Goal: Navigation & Orientation: Find specific page/section

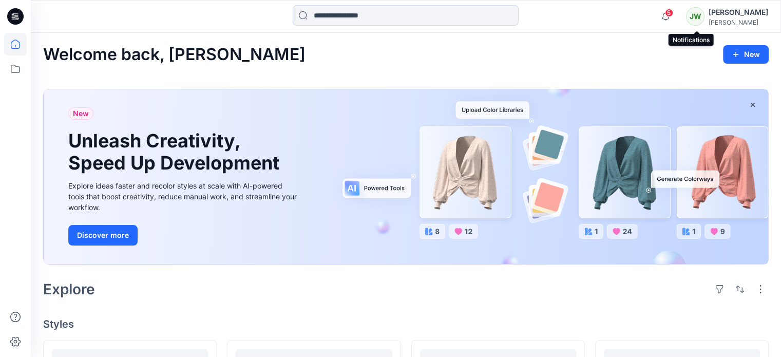
click at [673, 13] on span "5" at bounding box center [669, 13] width 8 height 8
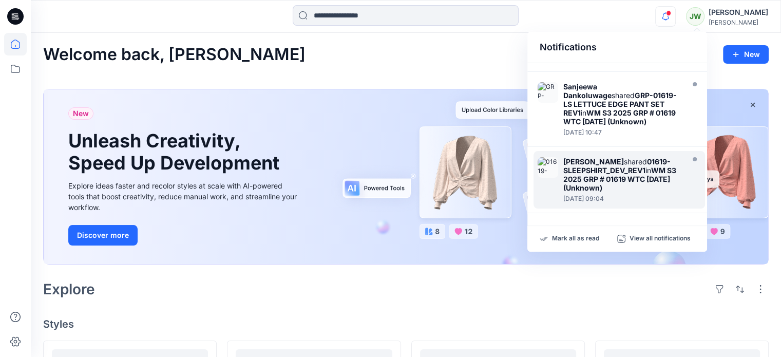
scroll to position [771, 0]
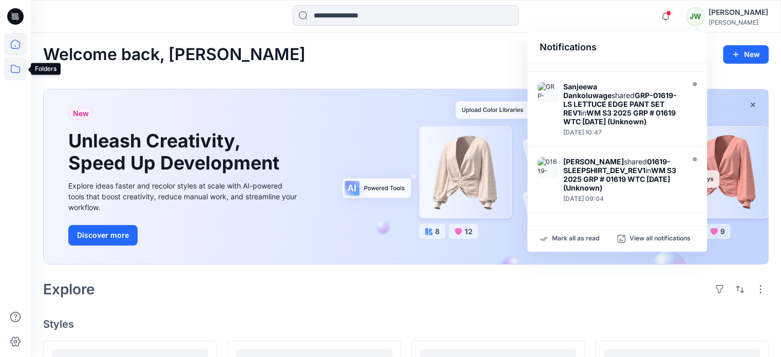
click at [12, 72] on icon at bounding box center [15, 69] width 9 height 8
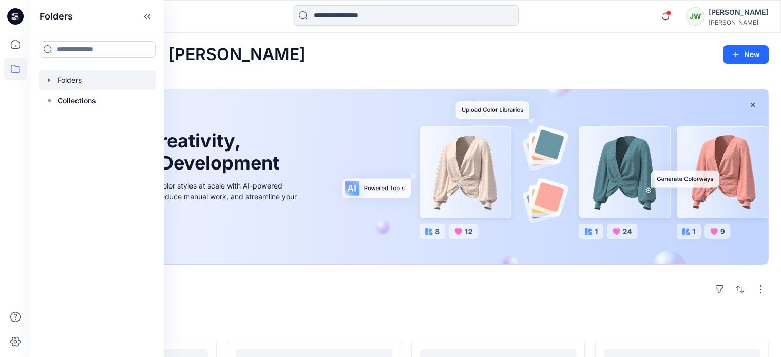
click at [84, 84] on div at bounding box center [97, 80] width 117 height 21
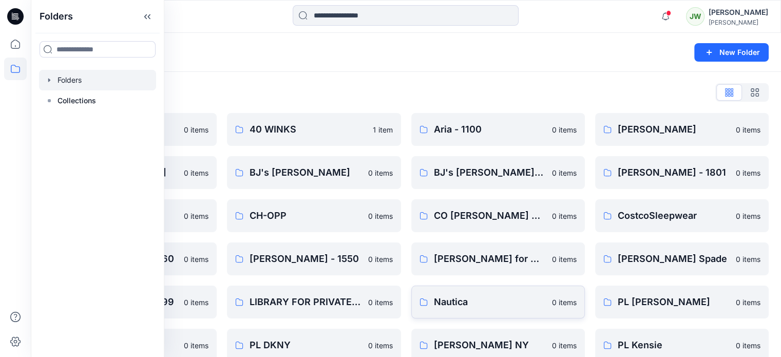
click at [454, 300] on p "Nautica" at bounding box center [490, 302] width 112 height 14
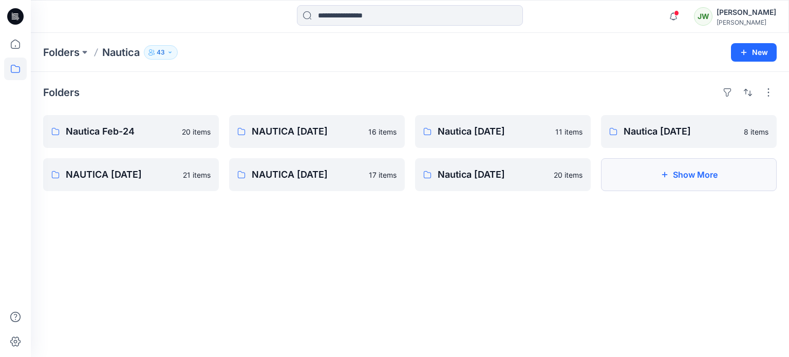
click at [700, 182] on button "Show More" at bounding box center [689, 174] width 176 height 33
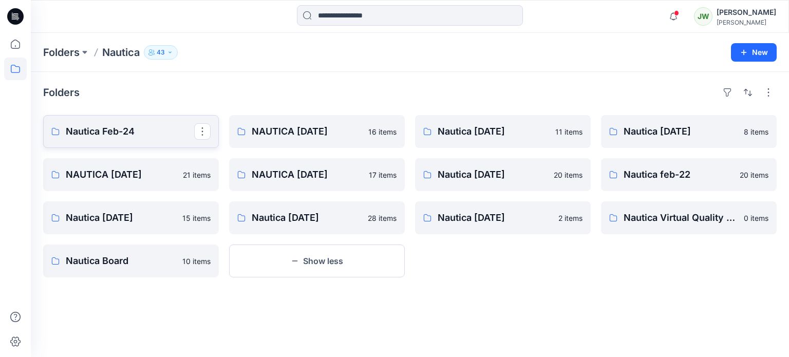
click at [140, 138] on p "Nautica Feb-24" at bounding box center [130, 131] width 128 height 14
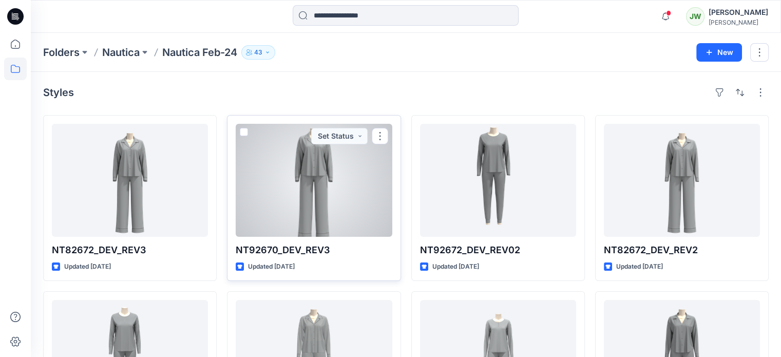
scroll to position [51, 0]
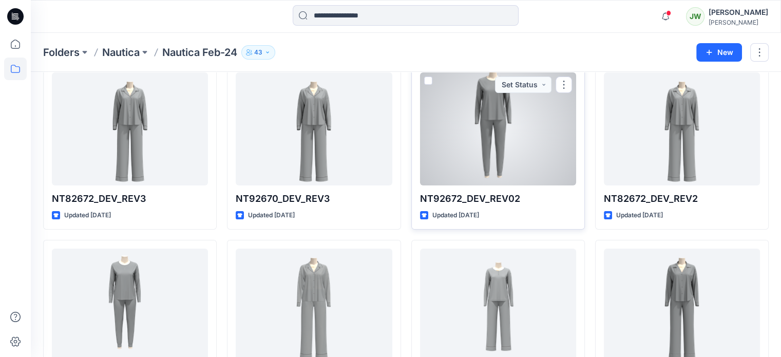
click at [487, 148] on div at bounding box center [498, 128] width 156 height 113
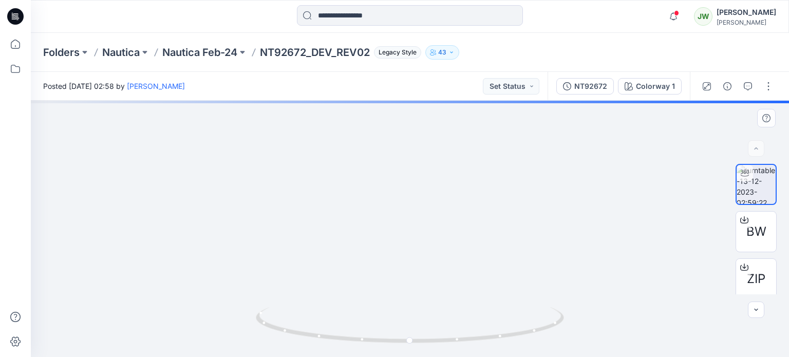
drag, startPoint x: 453, startPoint y: 176, endPoint x: 469, endPoint y: 347, distance: 171.8
click at [469, 347] on div at bounding box center [410, 229] width 758 height 256
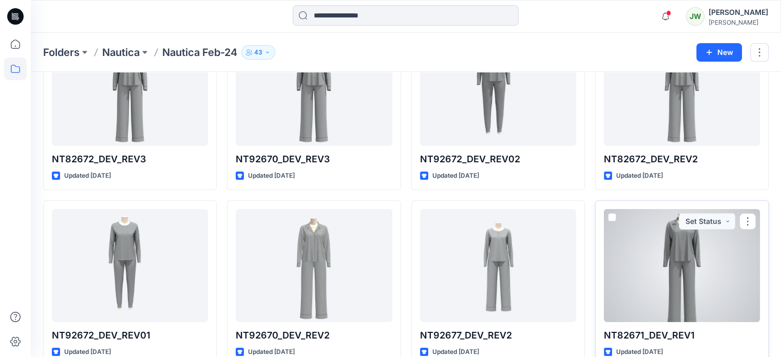
scroll to position [154, 0]
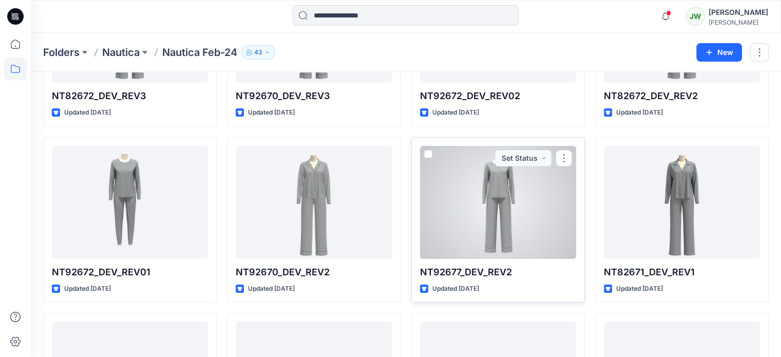
click at [485, 242] on div at bounding box center [498, 202] width 156 height 113
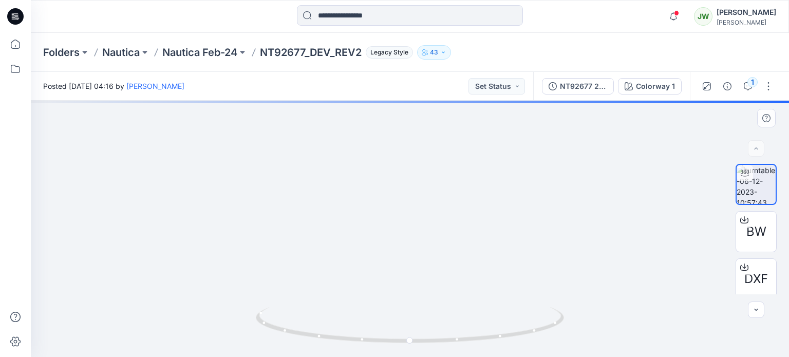
drag, startPoint x: 411, startPoint y: 160, endPoint x: 386, endPoint y: 275, distance: 117.6
click at [405, 311] on div at bounding box center [410, 229] width 758 height 256
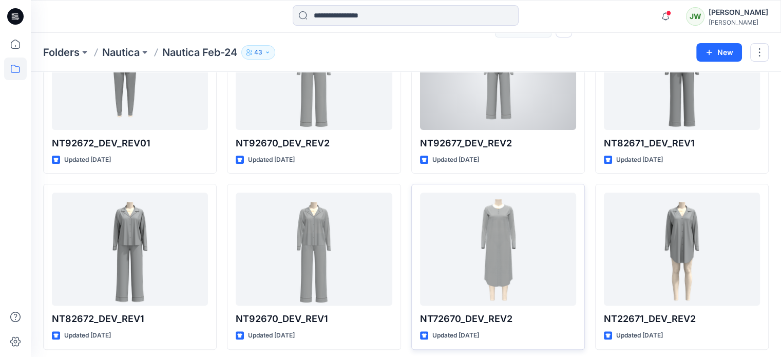
scroll to position [359, 0]
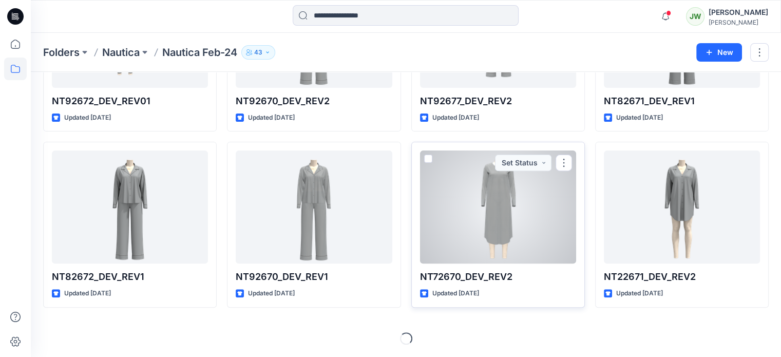
click at [481, 221] on div at bounding box center [498, 206] width 156 height 113
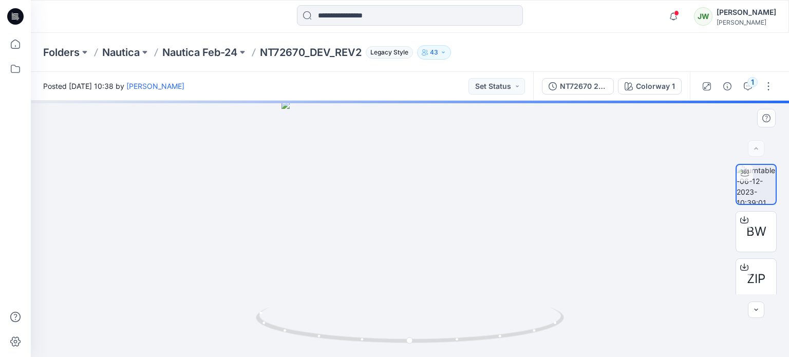
click at [413, 180] on div at bounding box center [410, 229] width 758 height 256
drag, startPoint x: 413, startPoint y: 178, endPoint x: 416, endPoint y: 381, distance: 202.8
click at [416, 356] on html "Notifications Lari H shared GRP-01625-MOM LONG SLEEVE JOGGER_DEV in 01625 WTC F…" at bounding box center [394, 178] width 789 height 357
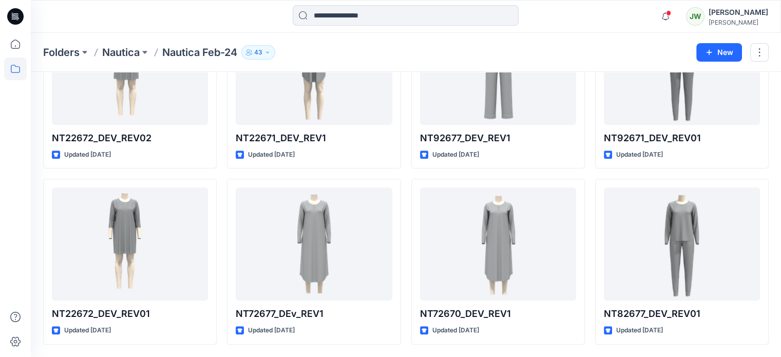
scroll to position [715, 0]
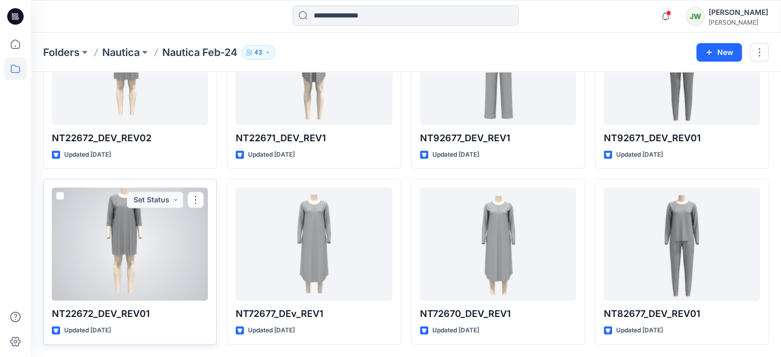
click at [128, 217] on div at bounding box center [130, 243] width 156 height 113
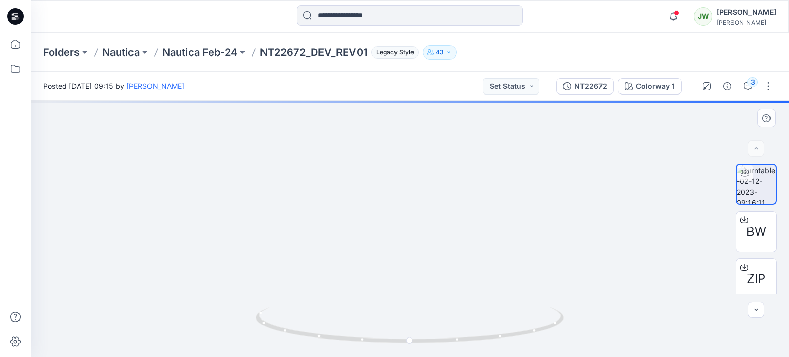
drag, startPoint x: 382, startPoint y: 143, endPoint x: 379, endPoint y: 293, distance: 149.4
click at [379, 293] on img at bounding box center [407, 166] width 804 height 380
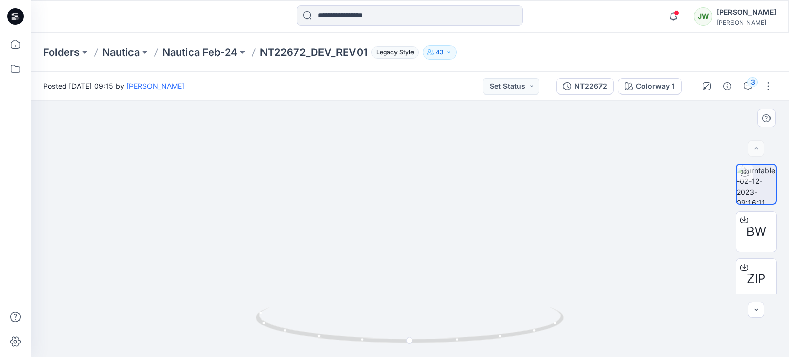
drag, startPoint x: 387, startPoint y: 197, endPoint x: 380, endPoint y: 283, distance: 86.0
click at [380, 283] on img at bounding box center [400, 209] width 804 height 295
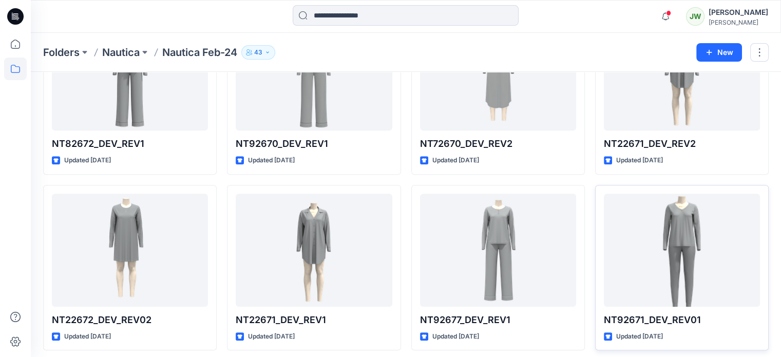
scroll to position [715, 0]
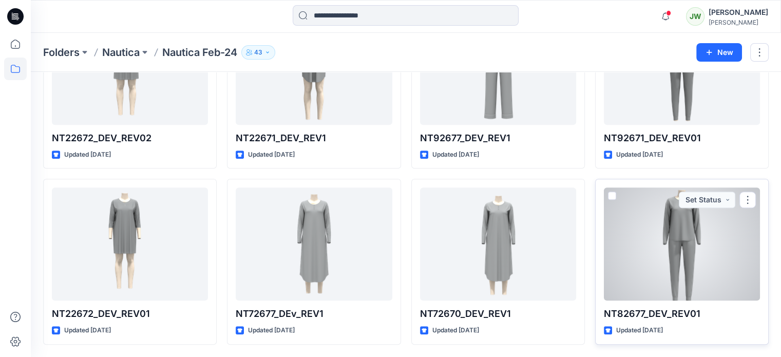
click at [659, 255] on div at bounding box center [682, 243] width 156 height 113
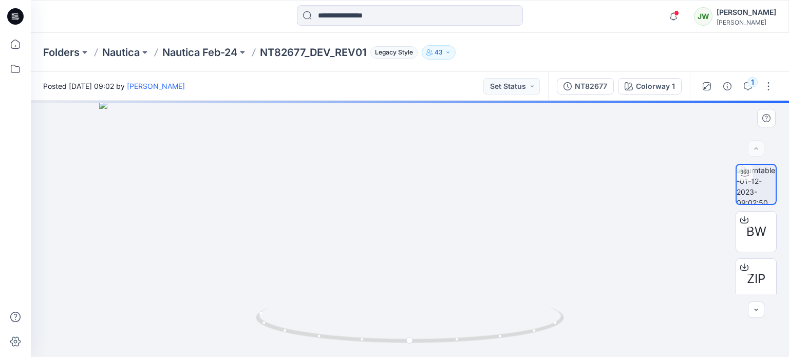
drag, startPoint x: 428, startPoint y: 178, endPoint x: 372, endPoint y: 292, distance: 126.5
click at [419, 356] on html "Notifications Lari H shared GRP-01625-MOM LONG SLEEVE JOGGER_DEV in 01625 WTC F…" at bounding box center [394, 178] width 789 height 357
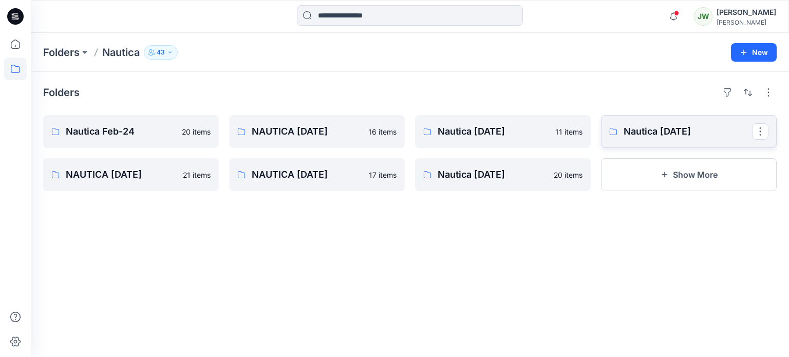
click at [674, 139] on p "Nautica [DATE]" at bounding box center [687, 131] width 128 height 14
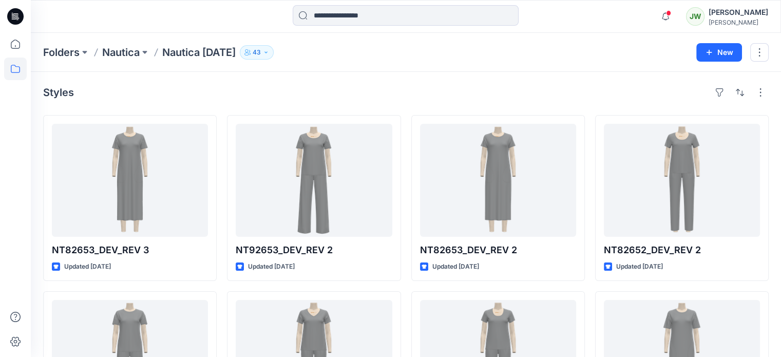
scroll to position [149, 0]
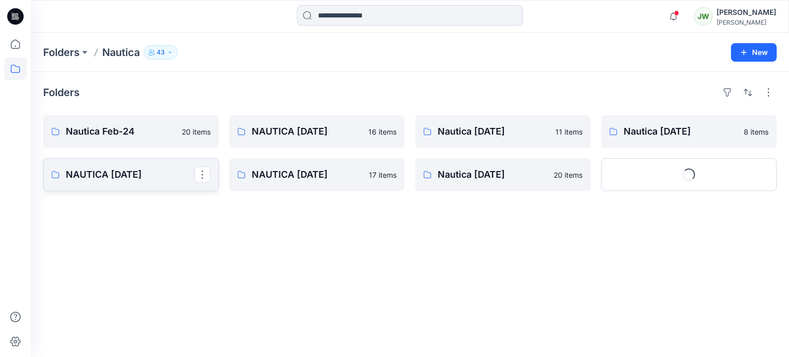
click at [149, 182] on p "NAUTICA [DATE]" at bounding box center [130, 174] width 128 height 14
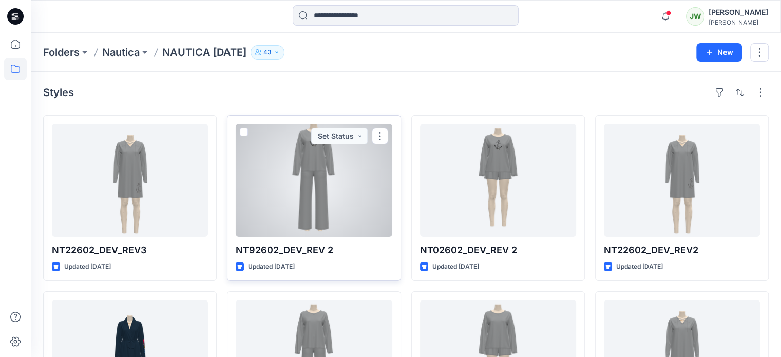
click at [322, 200] on div at bounding box center [314, 180] width 156 height 113
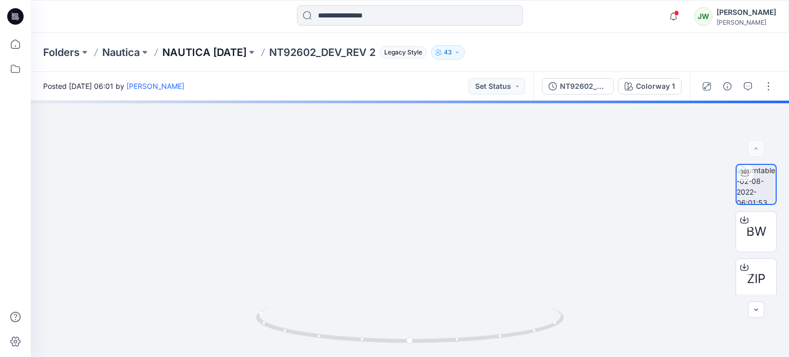
drag, startPoint x: 429, startPoint y: 130, endPoint x: 173, endPoint y: 51, distance: 268.8
click at [421, 328] on div at bounding box center [410, 229] width 758 height 256
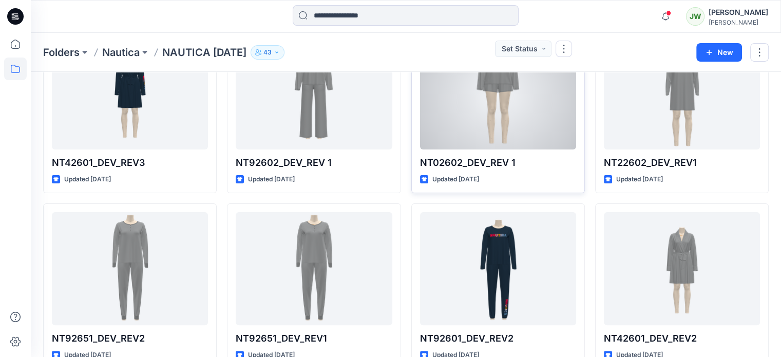
scroll to position [359, 0]
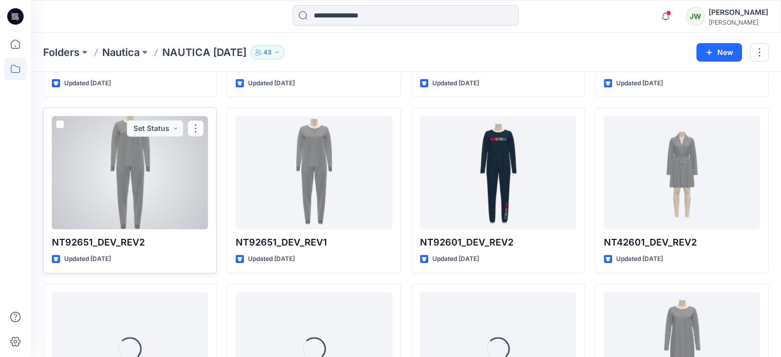
click at [89, 187] on div at bounding box center [130, 172] width 156 height 113
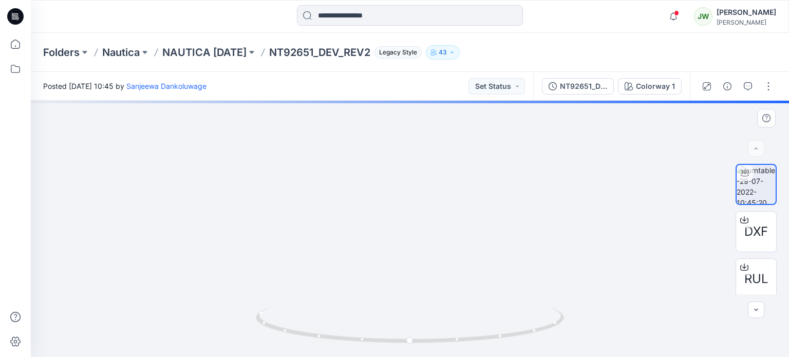
drag, startPoint x: 418, startPoint y: 160, endPoint x: 406, endPoint y: 288, distance: 128.5
click at [406, 288] on img at bounding box center [410, 186] width 682 height 341
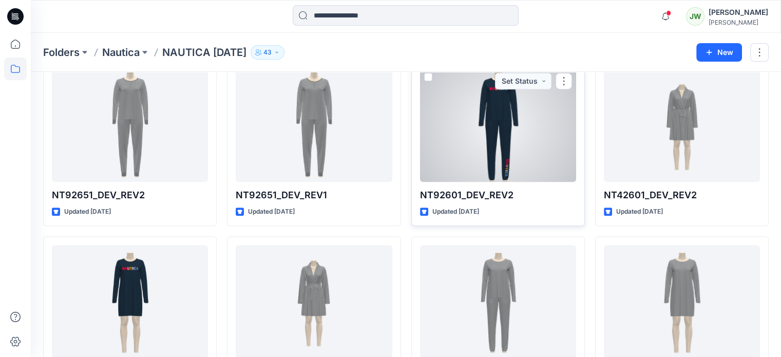
scroll to position [513, 0]
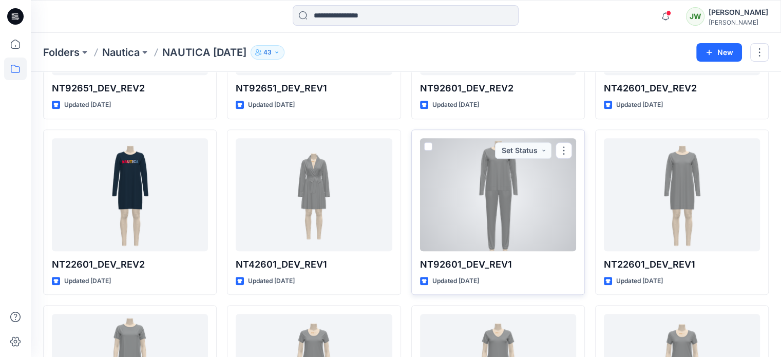
click at [482, 247] on div at bounding box center [498, 194] width 156 height 113
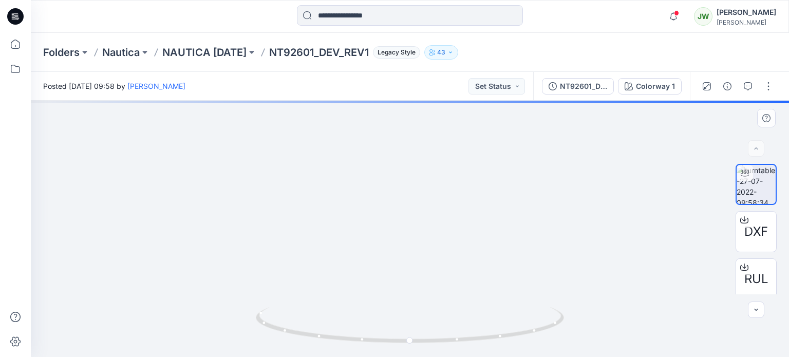
drag, startPoint x: 401, startPoint y: 136, endPoint x: 271, endPoint y: 133, distance: 129.9
click at [411, 342] on div at bounding box center [410, 229] width 758 height 256
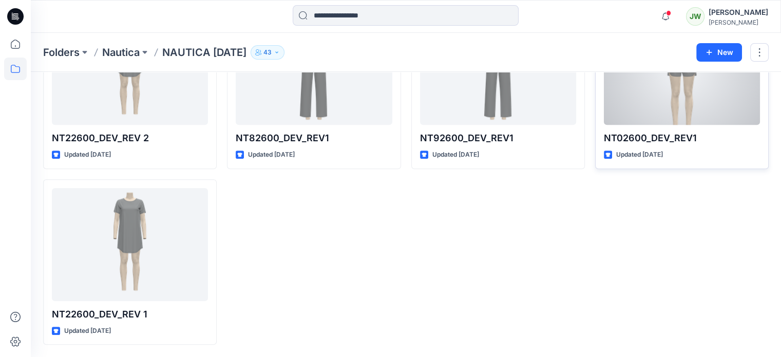
scroll to position [903, 0]
